Goal: Book appointment/travel/reservation

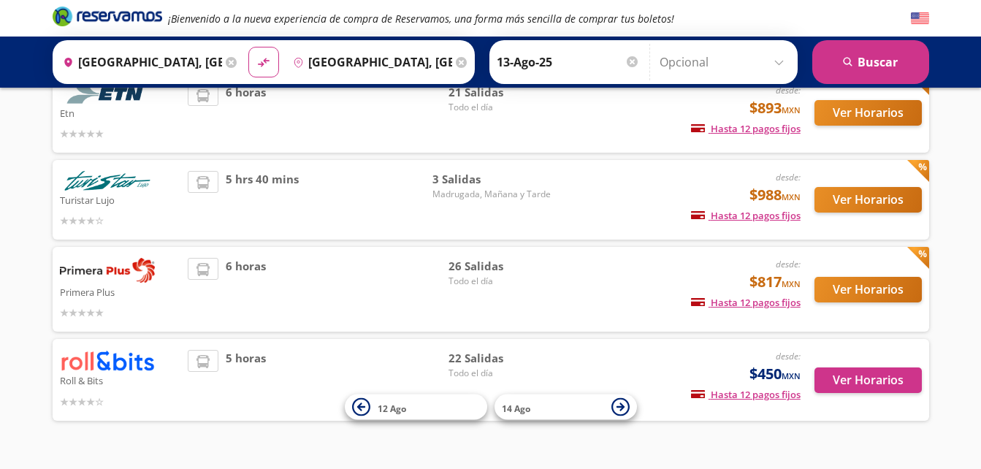
scroll to position [149, 0]
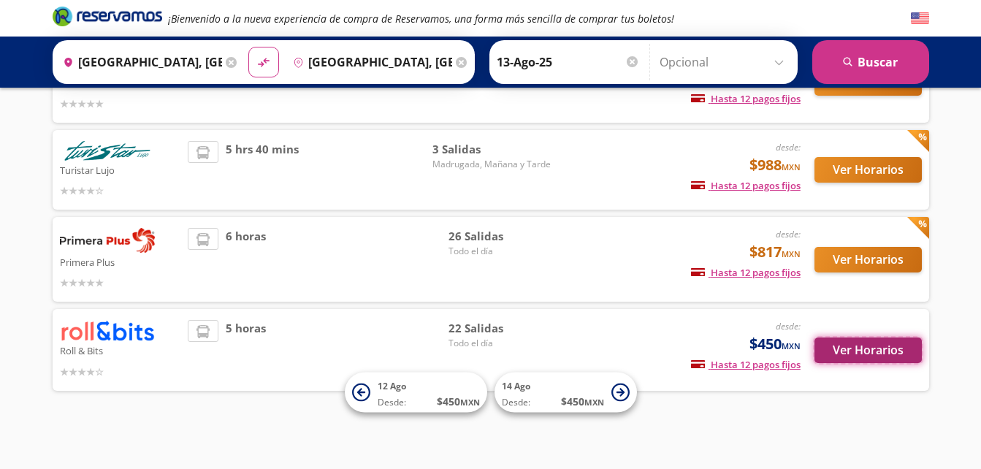
click at [867, 346] on button "Ver Horarios" at bounding box center [868, 351] width 107 height 26
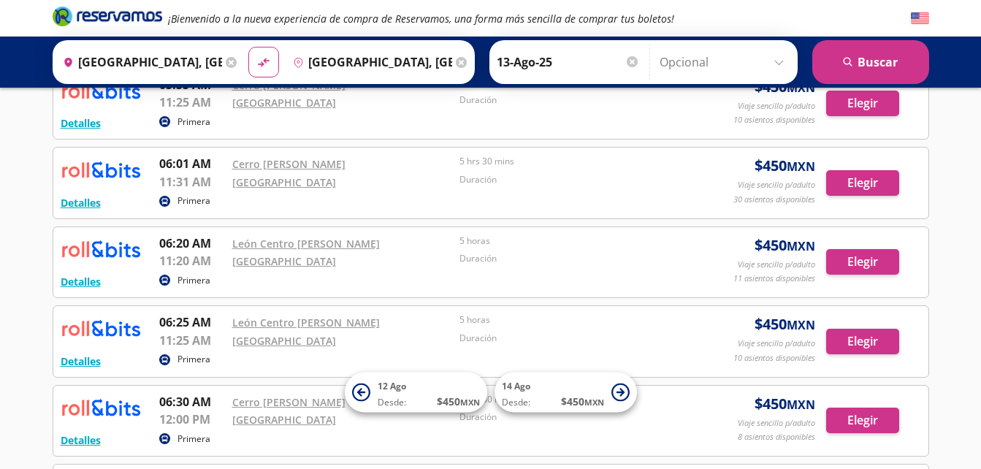
scroll to position [24, 0]
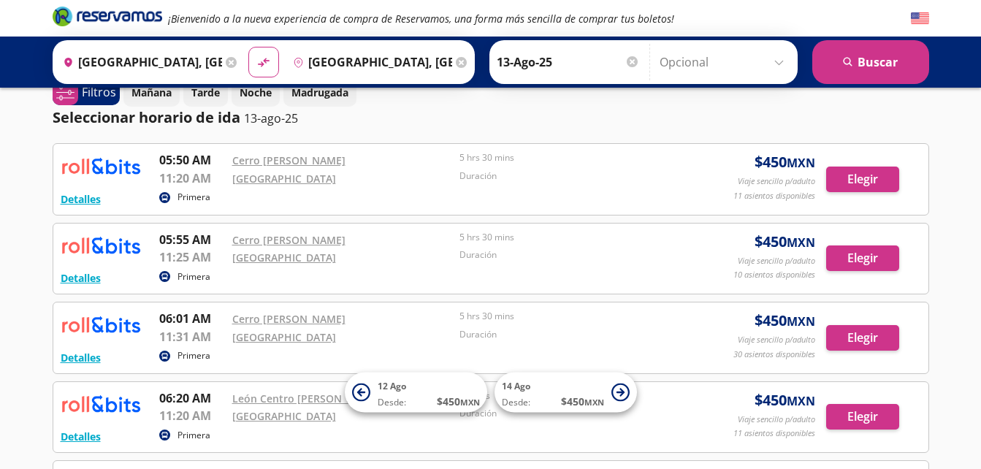
click at [193, 197] on p "Primera" at bounding box center [194, 197] width 33 height 13
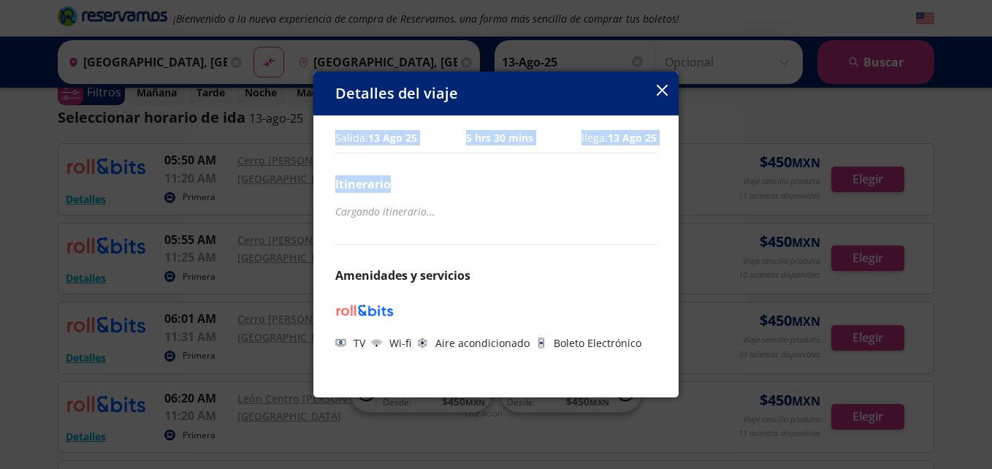
drag, startPoint x: 193, startPoint y: 197, endPoint x: 224, endPoint y: 158, distance: 49.4
click at [224, 158] on div "Detalles del viaje Salida: [DATE] 5 hrs 30 mins llega: [DATE] Itinerario Cargan…" at bounding box center [496, 234] width 992 height 469
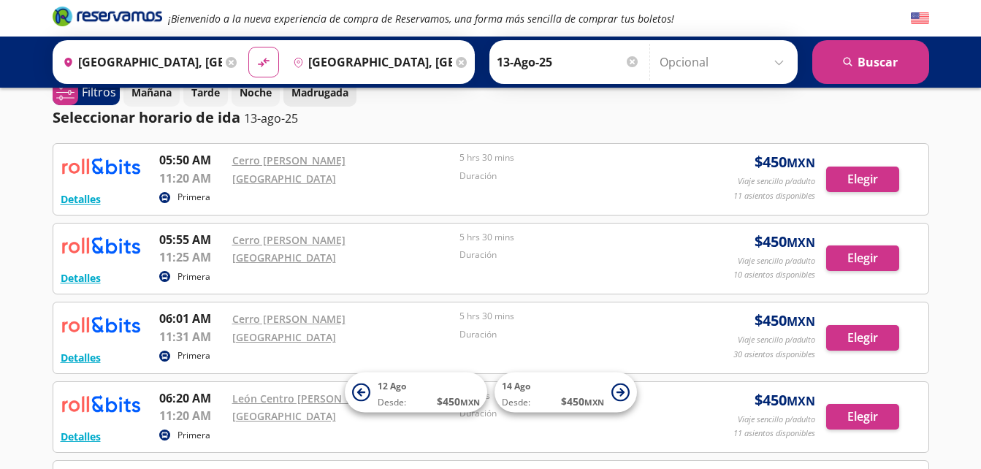
click at [302, 98] on p "Madrugada" at bounding box center [320, 92] width 57 height 15
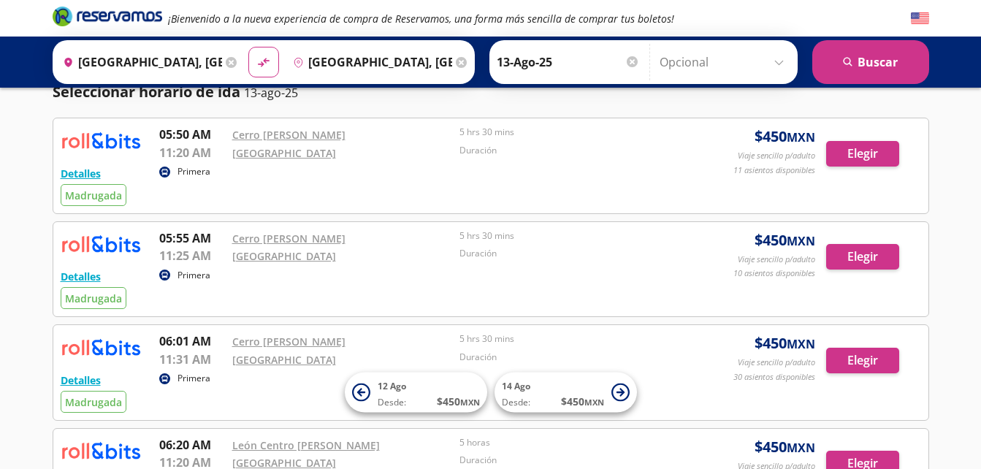
scroll to position [0, 0]
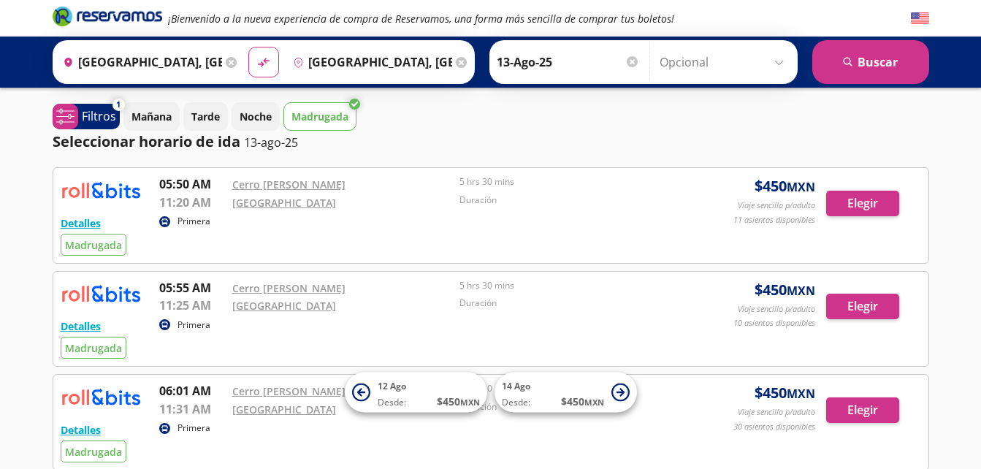
click at [937, 83] on div "Origen heroicons:map-pin-20-solid [GEOGRAPHIC_DATA], [GEOGRAPHIC_DATA] Destino …" at bounding box center [490, 62] width 981 height 51
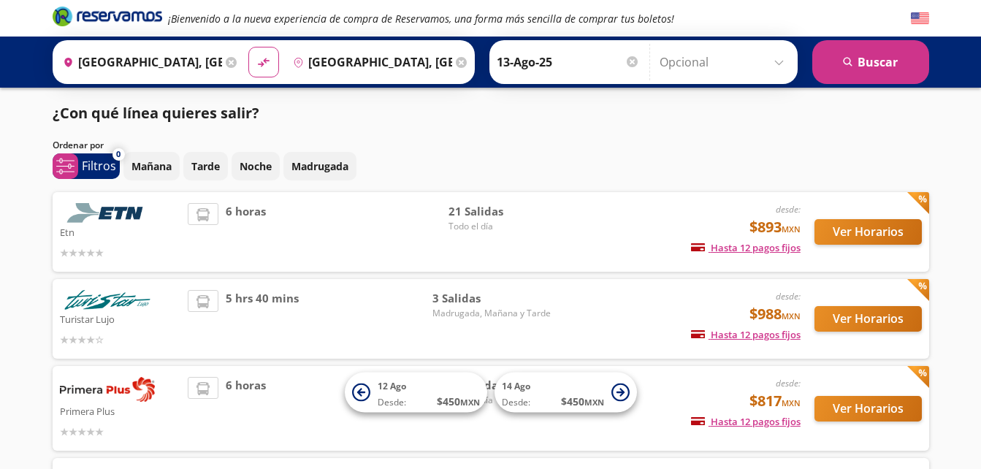
scroll to position [149, 0]
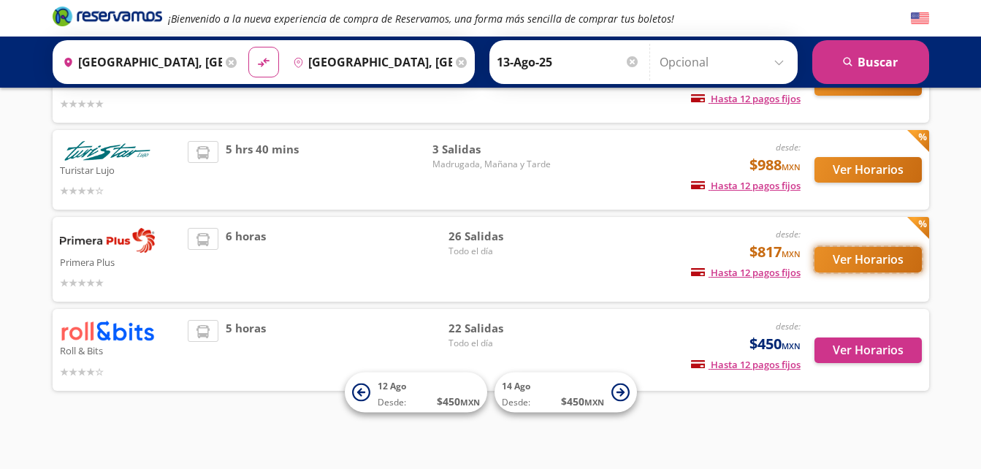
click at [842, 257] on button "Ver Horarios" at bounding box center [868, 260] width 107 height 26
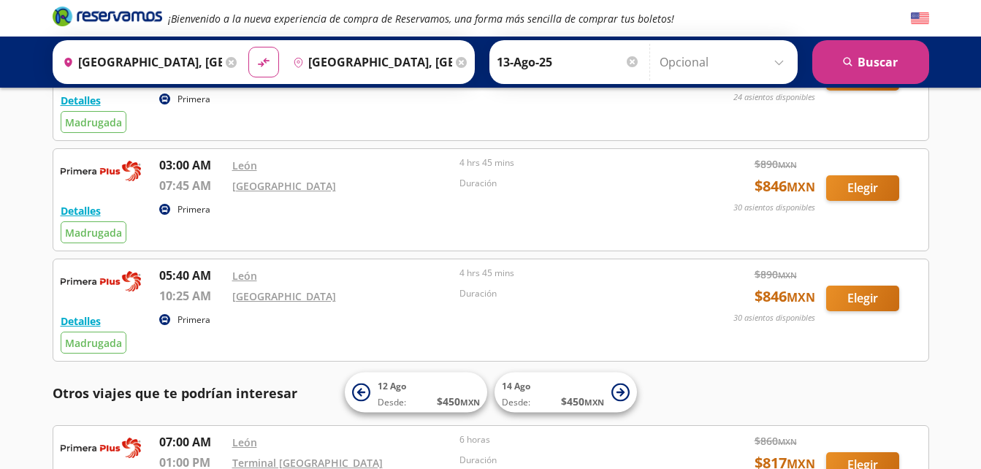
scroll to position [347, 0]
